Goal: Task Accomplishment & Management: Manage account settings

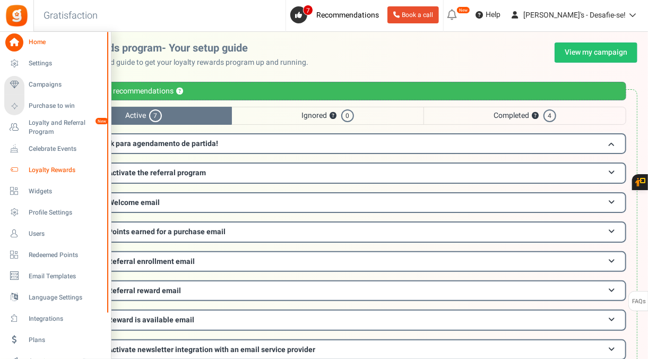
click at [55, 172] on span "Loyalty Rewards" at bounding box center [66, 170] width 74 height 9
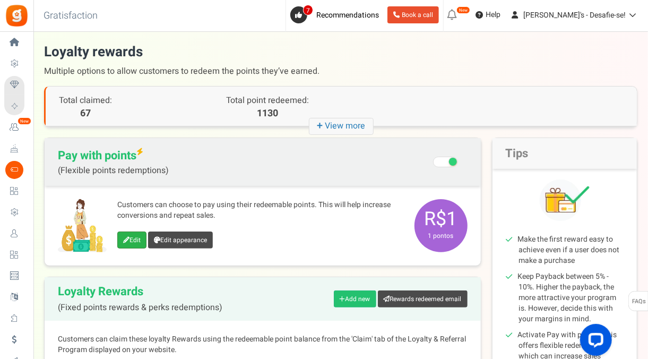
click at [137, 238] on link "Edit" at bounding box center [131, 239] width 29 height 17
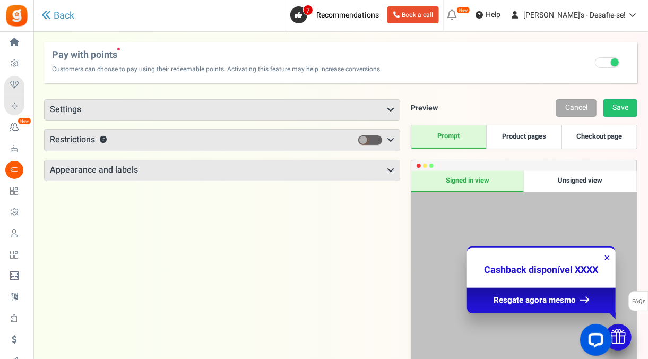
click at [149, 119] on div "Points mode Recommended Selecting this may reduce participation Allow customers…" at bounding box center [222, 140] width 356 height 82
click at [137, 106] on h3 "Settings" at bounding box center [222, 110] width 355 height 20
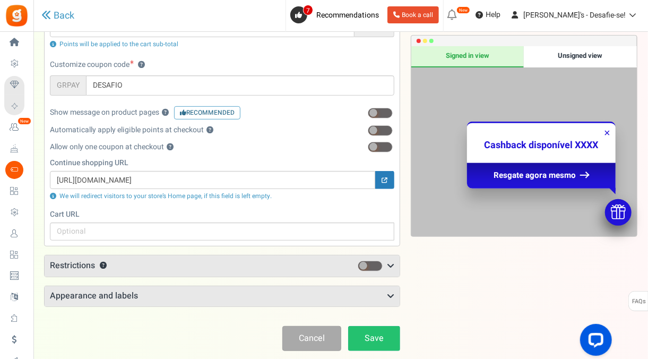
scroll to position [35, 0]
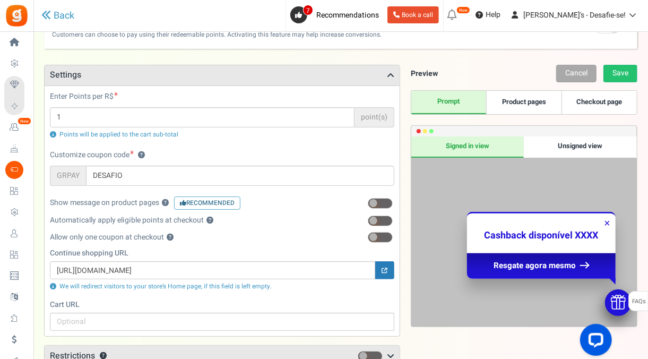
click at [518, 110] on link "Product pages" at bounding box center [523, 102] width 75 height 23
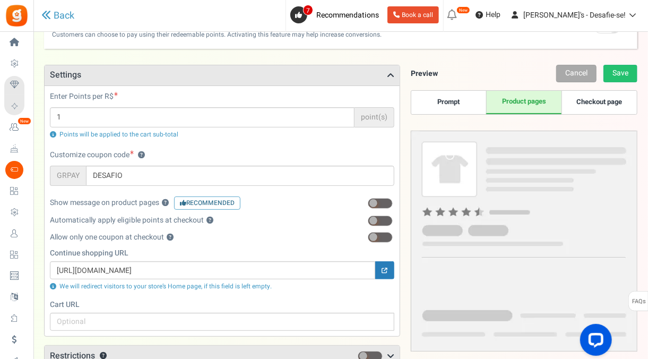
click at [471, 100] on link "Prompt" at bounding box center [448, 102] width 75 height 23
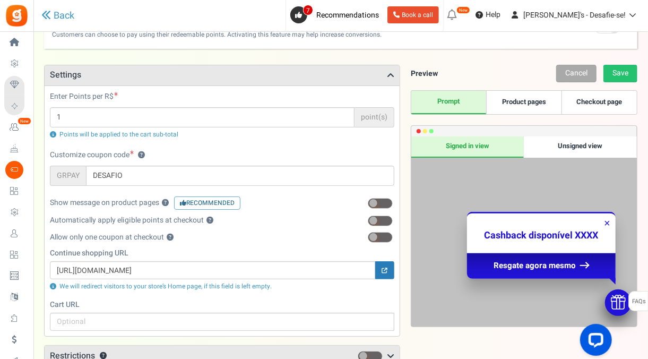
click at [630, 106] on link "Checkout page" at bounding box center [599, 102] width 75 height 23
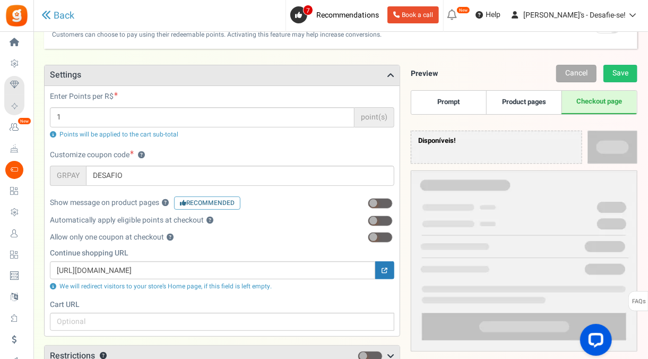
click at [462, 106] on link "Prompt" at bounding box center [448, 102] width 75 height 23
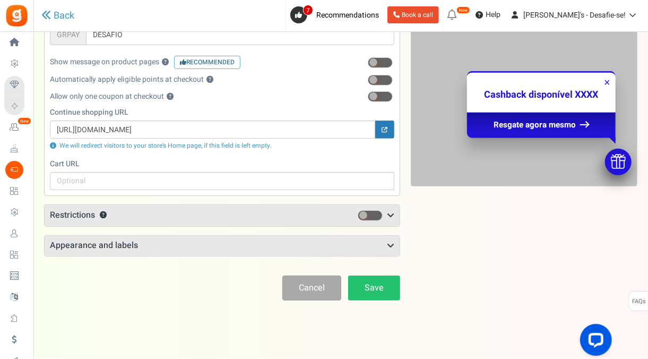
scroll to position [178, 0]
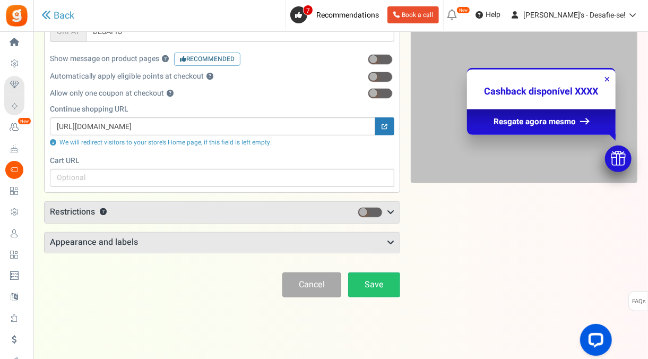
click at [164, 212] on h3 "Restrictions ?" at bounding box center [222, 212] width 355 height 21
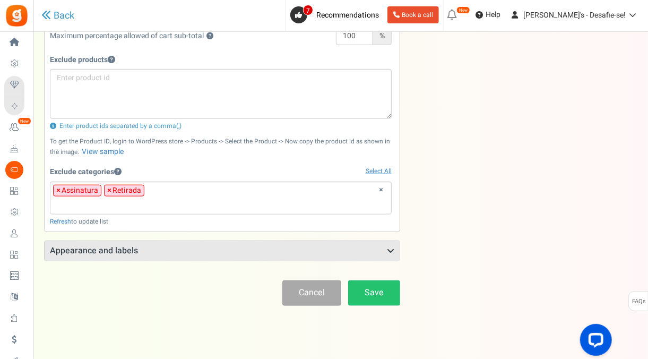
click at [162, 241] on h3 "Appearance and labels" at bounding box center [222, 251] width 355 height 20
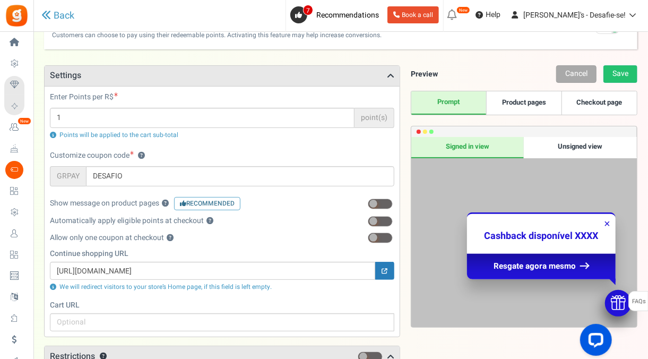
scroll to position [33, 0]
click at [561, 149] on div "Unsigned view" at bounding box center [580, 147] width 113 height 21
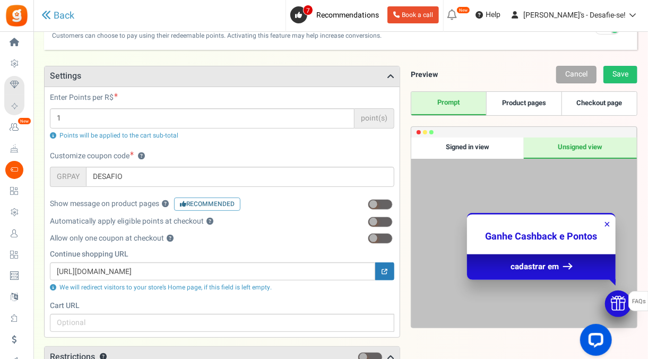
click at [497, 142] on div "Signed in view" at bounding box center [467, 147] width 113 height 21
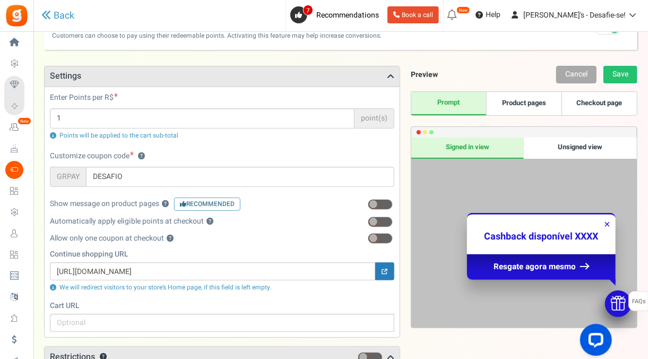
click at [504, 102] on link "Product pages" at bounding box center [523, 103] width 75 height 23
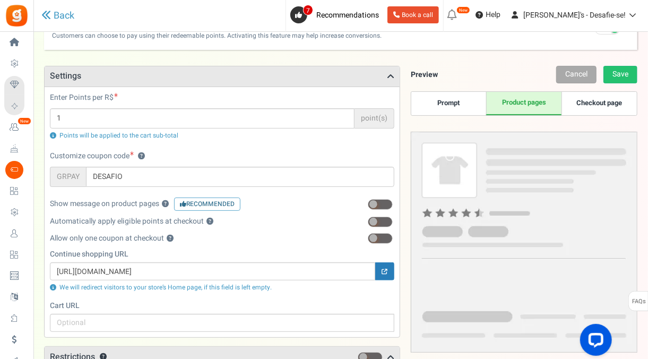
click at [575, 104] on link "Checkout page" at bounding box center [599, 103] width 75 height 23
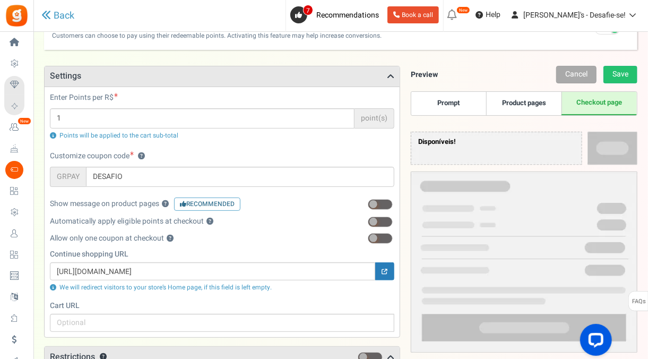
click at [469, 143] on p "Disponíveis!" at bounding box center [500, 142] width 164 height 10
click at [441, 135] on img at bounding box center [524, 242] width 227 height 221
click at [609, 143] on img at bounding box center [524, 242] width 227 height 221
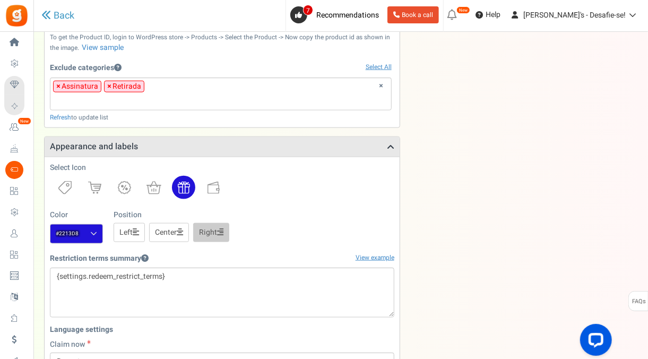
scroll to position [533, 0]
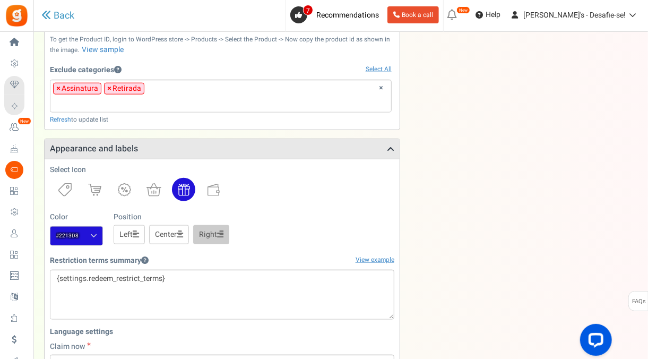
click at [263, 145] on h3 "Appearance and labels" at bounding box center [222, 149] width 355 height 20
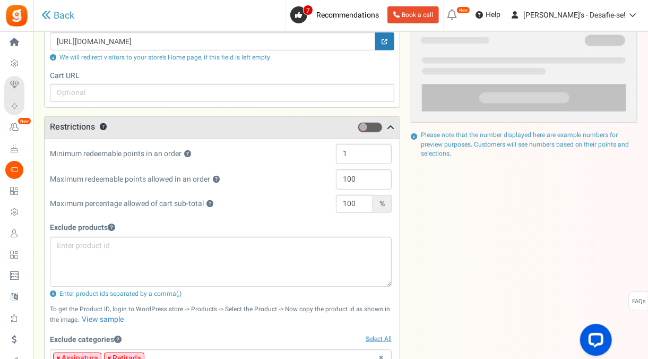
scroll to position [263, 0]
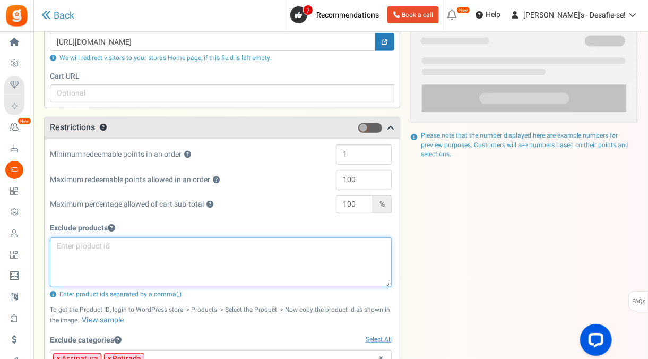
click at [207, 250] on textarea at bounding box center [221, 262] width 342 height 50
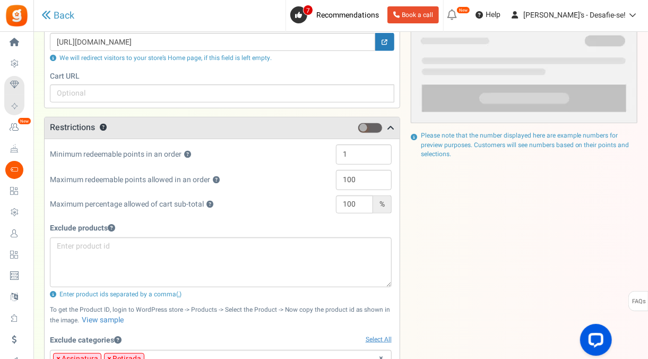
click at [238, 226] on h5 "Exclude products" at bounding box center [221, 228] width 342 height 8
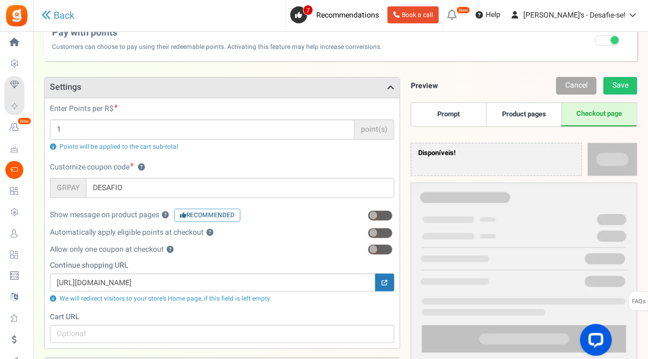
scroll to position [22, 0]
click at [454, 133] on div "Preview Cancel Save Prompt Product pages Checkout page Disponíveis! Restriction…" at bounding box center [518, 238] width 237 height 321
click at [461, 118] on link "Prompt" at bounding box center [448, 115] width 75 height 23
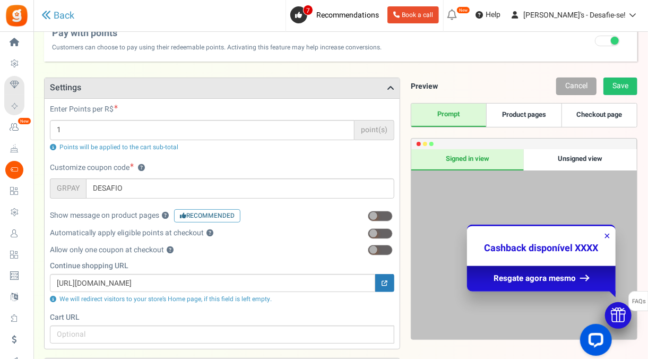
click at [553, 154] on div "Unsigned view" at bounding box center [580, 159] width 113 height 21
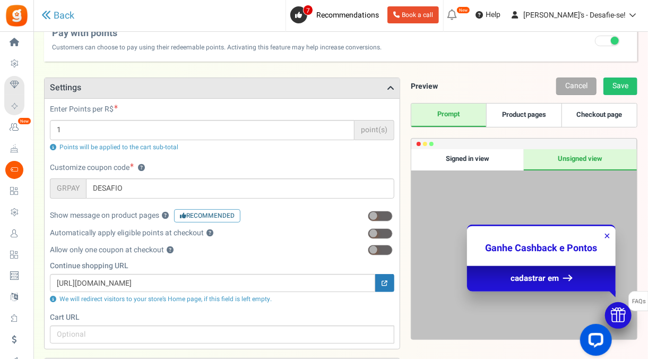
click at [514, 111] on link "Product pages" at bounding box center [523, 115] width 75 height 23
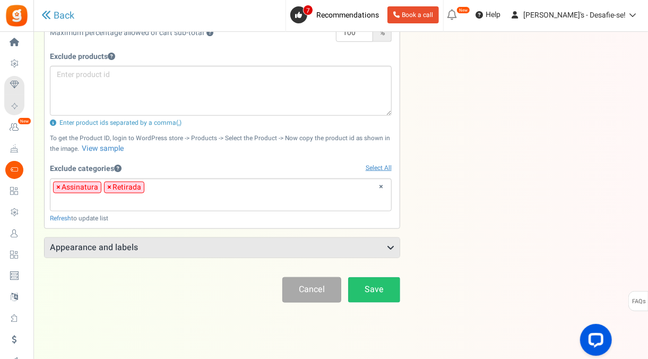
scroll to position [434, 0]
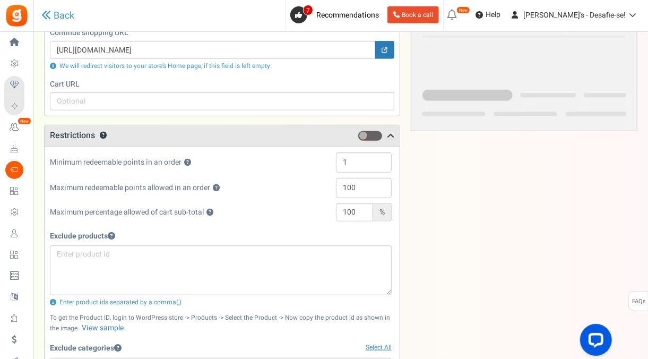
click at [198, 127] on h3 "Restrictions ?" at bounding box center [222, 135] width 355 height 21
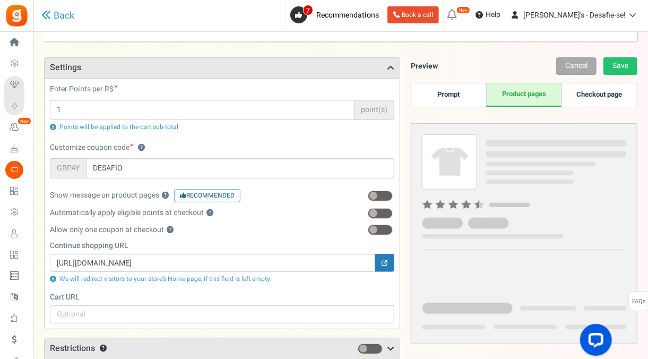
scroll to position [36, 0]
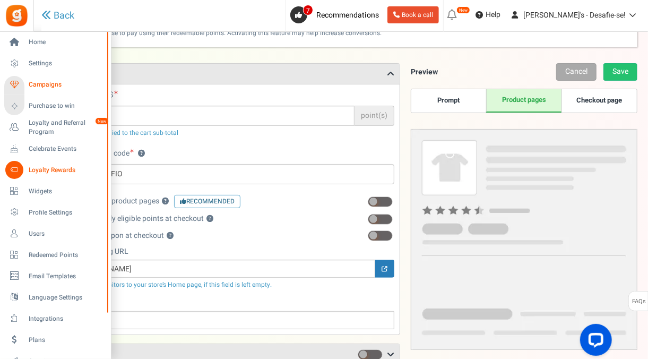
click at [43, 77] on link "Campaigns" at bounding box center [55, 85] width 102 height 18
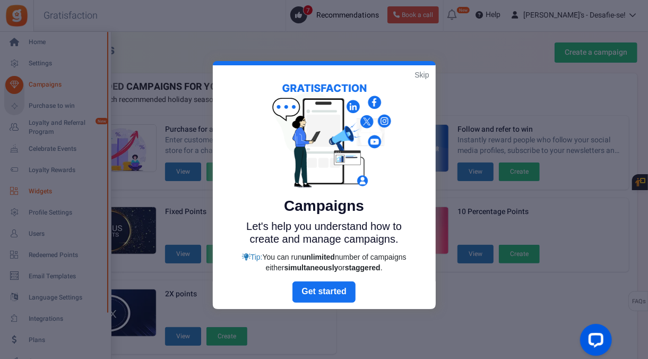
scroll to position [230, 0]
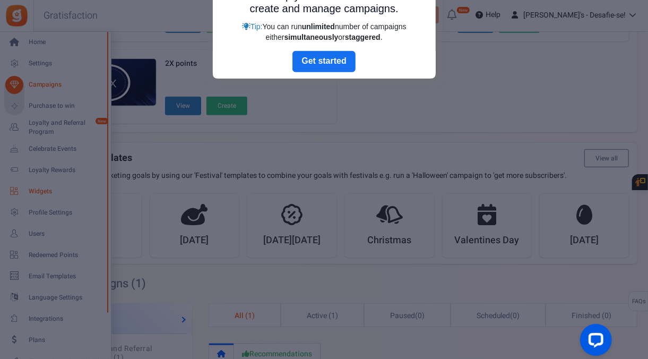
click at [57, 186] on div at bounding box center [324, 179] width 648 height 359
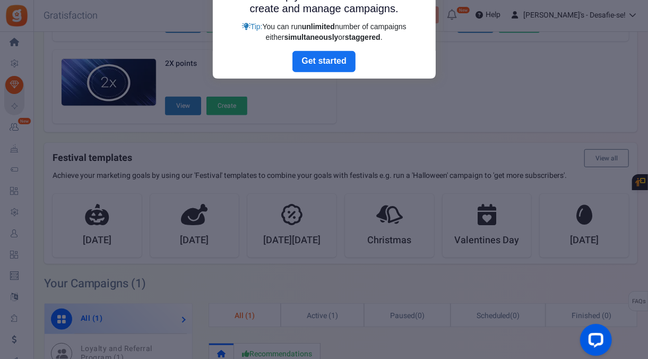
click at [12, 185] on div at bounding box center [324, 179] width 648 height 359
click at [340, 60] on link "Next" at bounding box center [324, 61] width 63 height 21
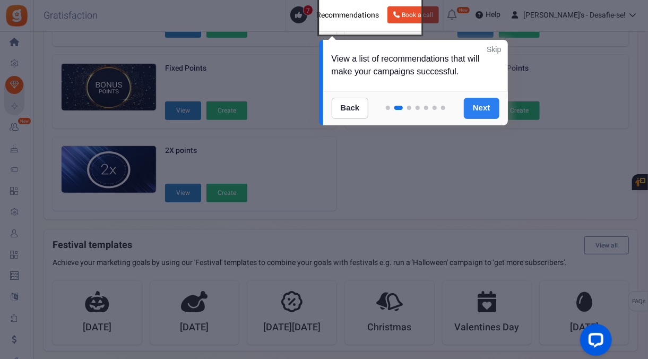
scroll to position [104, 0]
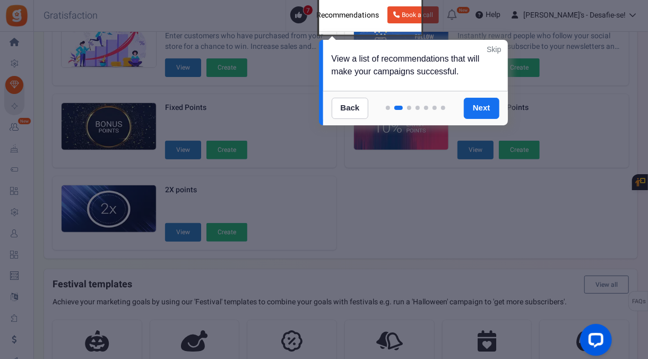
click at [493, 54] on link "Skip" at bounding box center [494, 49] width 14 height 11
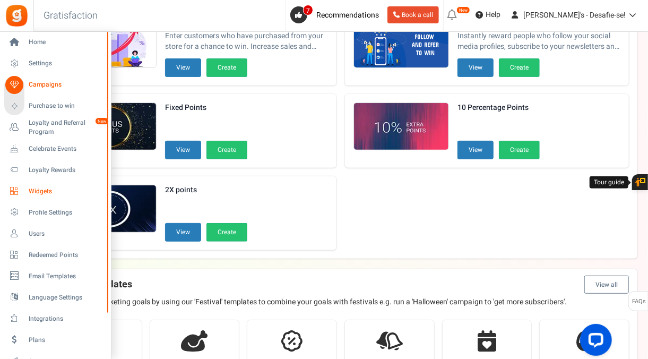
click at [49, 189] on span "Widgets" at bounding box center [66, 191] width 74 height 9
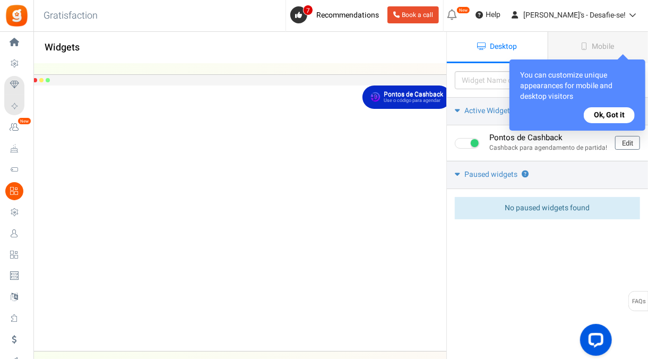
click at [617, 106] on div "You can customize unique appearances for mobile and desktop visitors Ok, Got it" at bounding box center [578, 94] width 136 height 71
click at [615, 116] on button "Ok, Got it" at bounding box center [609, 115] width 51 height 16
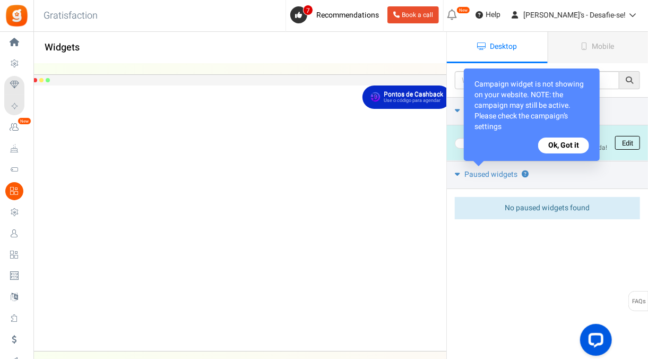
click at [629, 137] on link "Edit" at bounding box center [627, 143] width 25 height 14
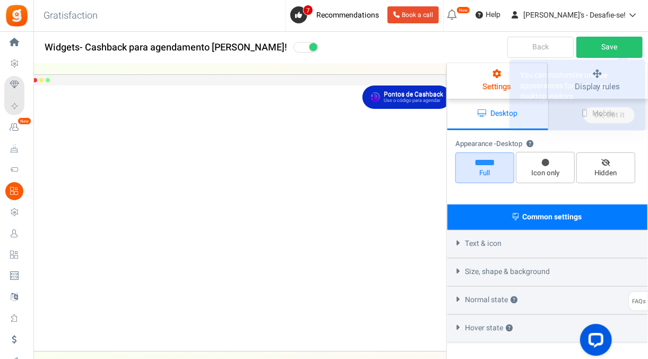
select select "top-right-corner"
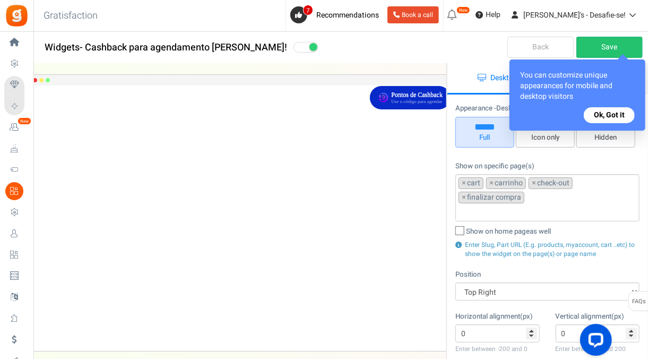
click at [611, 113] on button "Ok, Got it" at bounding box center [609, 115] width 51 height 16
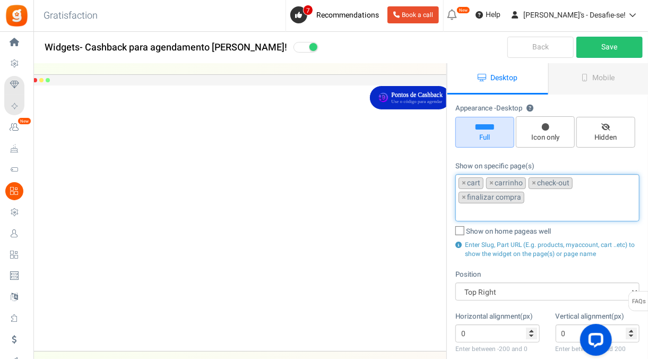
click at [548, 197] on ul "× cart × carrinho × check-out × finalizar compra" at bounding box center [547, 196] width 183 height 43
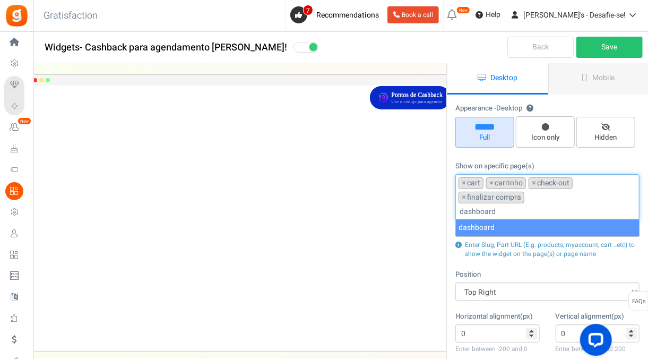
type input "dashboard"
type input "minha conta"
type input "minha-conta"
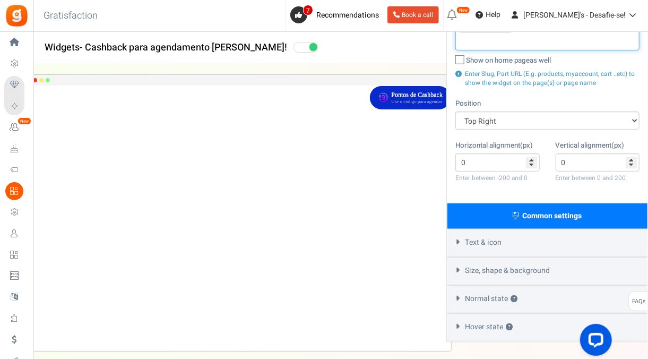
scroll to position [187, 0]
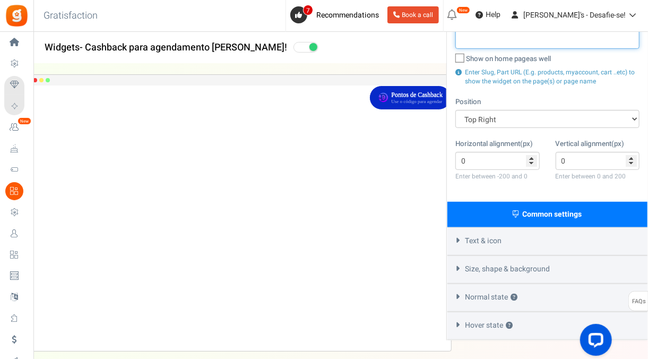
click at [530, 241] on div "Text & icon" at bounding box center [548, 241] width 200 height 28
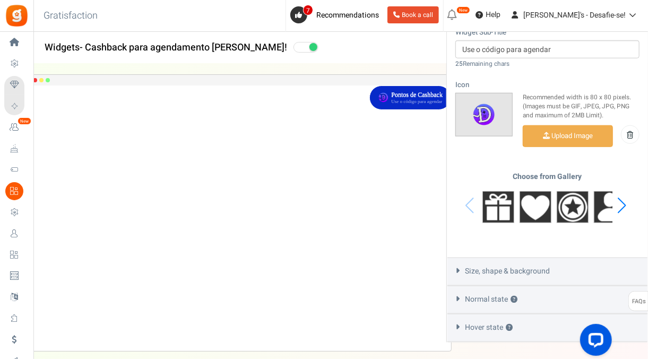
scroll to position [477, 0]
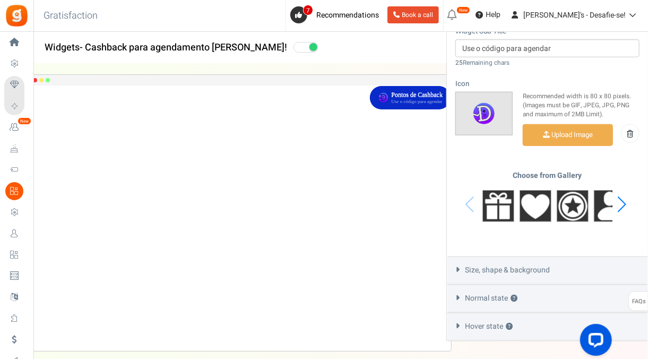
click at [534, 259] on div "Size, shape & background" at bounding box center [548, 270] width 200 height 28
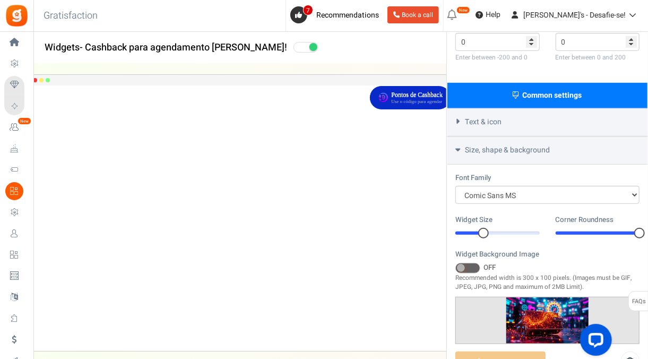
scroll to position [306, 0]
click at [564, 231] on div "0" at bounding box center [598, 233] width 84 height 11
drag, startPoint x: 556, startPoint y: 228, endPoint x: 652, endPoint y: 228, distance: 96.1
click at [648, 228] on html "Install now Back to Home Back to program setup Home Settings Campaigns Purchase…" at bounding box center [324, 99] width 648 height 811
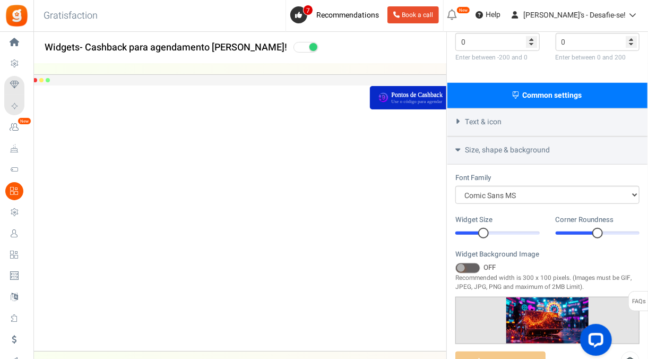
click at [592, 228] on div "1" at bounding box center [598, 233] width 84 height 11
drag, startPoint x: 592, startPoint y: 227, endPoint x: 652, endPoint y: 223, distance: 59.6
click at [648, 223] on html "Install now Back to Home Back to program setup Home Settings Campaigns Purchase…" at bounding box center [324, 99] width 648 height 811
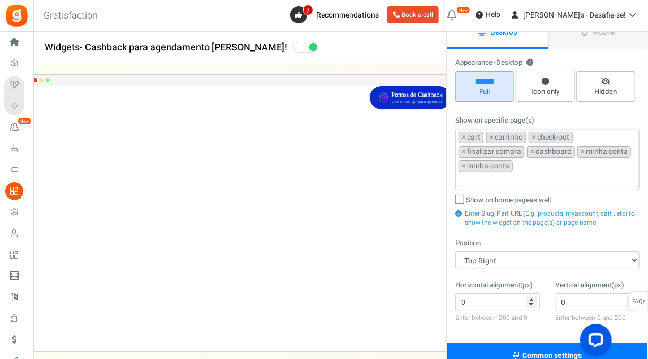
scroll to position [0, 0]
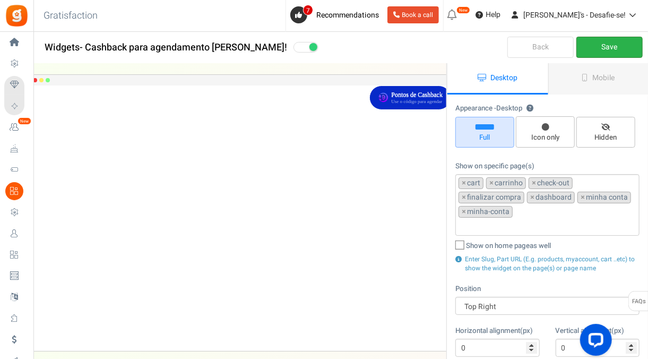
click at [591, 54] on link "Save" at bounding box center [610, 47] width 66 height 21
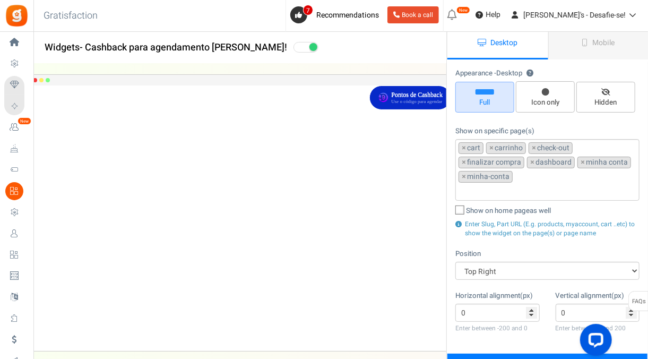
scroll to position [36, 0]
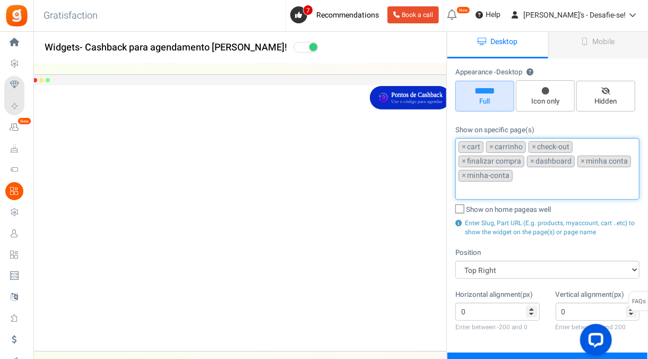
click at [529, 175] on ul "× cart × carrinho × check-out × finalizar compra × dashboard × minha conta × mi…" at bounding box center [547, 167] width 183 height 57
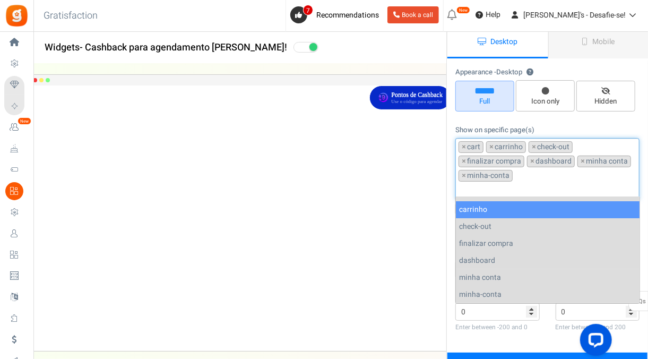
scroll to position [0, 0]
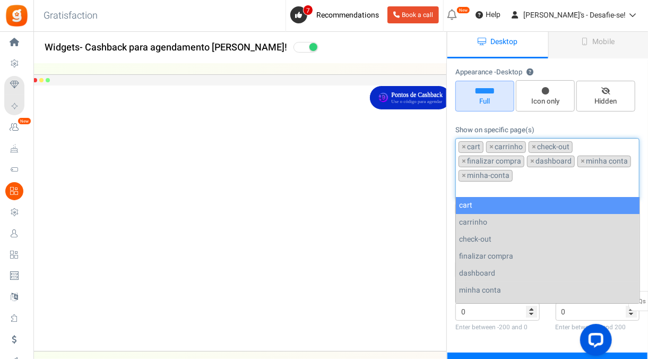
click at [511, 192] on input "search" at bounding box center [548, 190] width 178 height 12
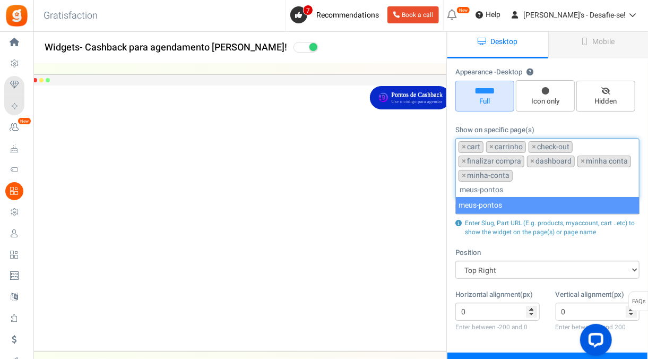
type input "meus-pontos"
type input "meu-cashback"
type input "-"
type input "recarregar-carteira"
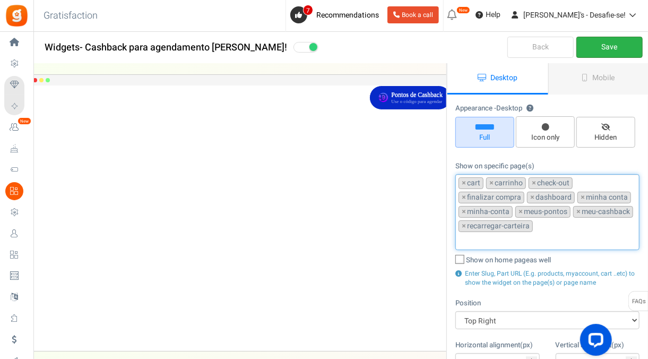
click at [597, 39] on link "Save" at bounding box center [610, 47] width 66 height 21
